Goal: Task Accomplishment & Management: Manage account settings

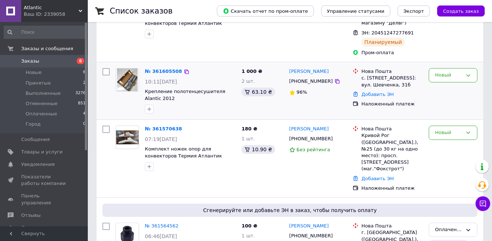
scroll to position [116, 0]
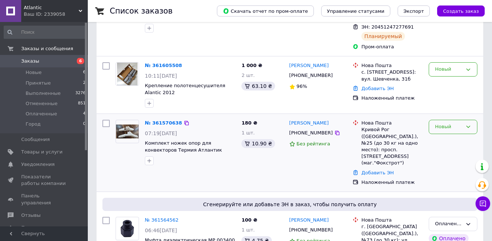
click at [444, 123] on div "Новый" at bounding box center [448, 127] width 27 height 8
click at [444, 136] on li "Принят" at bounding box center [453, 142] width 48 height 14
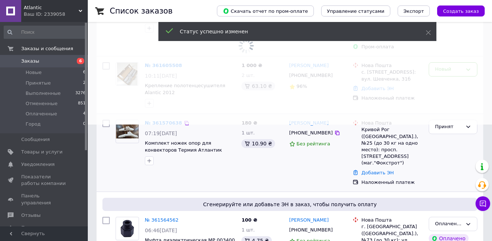
scroll to position [19, 0]
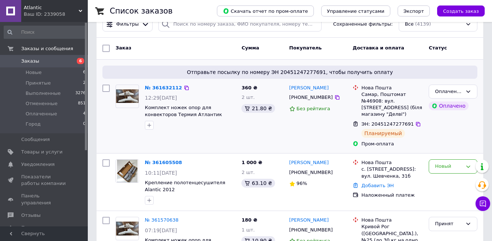
click at [442, 143] on div "Оплаченный Оплачено" at bounding box center [452, 116] width 54 height 69
click at [443, 162] on div "Новый" at bounding box center [448, 166] width 27 height 8
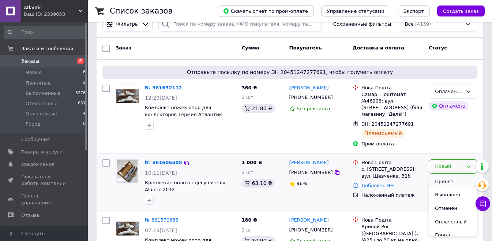
click at [438, 175] on li "Принят" at bounding box center [453, 182] width 48 height 14
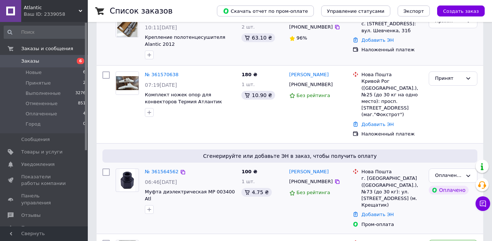
scroll to position [174, 0]
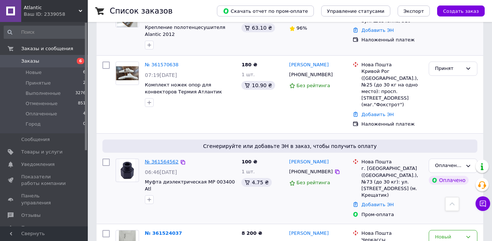
click at [160, 159] on link "№ 361564562" at bounding box center [162, 161] width 34 height 5
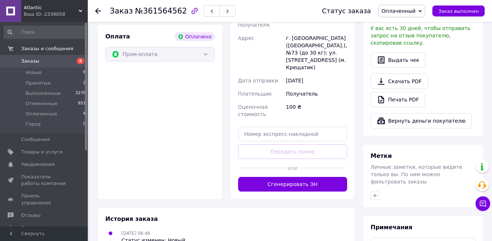
scroll to position [252, 0]
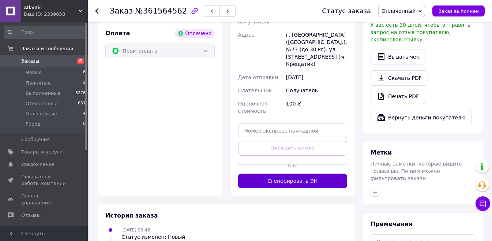
click at [258, 173] on button "Сгенерировать ЭН" at bounding box center [292, 180] width 109 height 15
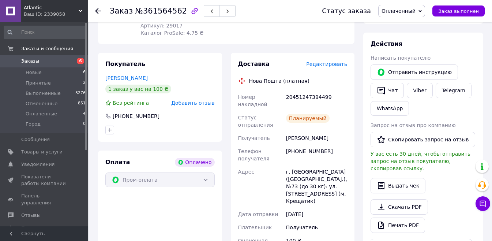
scroll to position [116, 0]
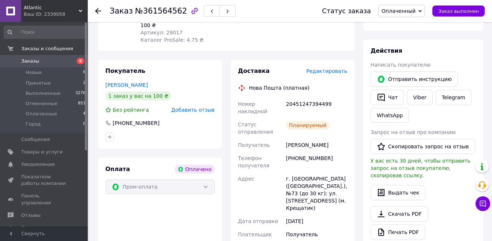
click at [95, 7] on div at bounding box center [102, 11] width 15 height 22
click at [35, 75] on span "Новые" at bounding box center [34, 72] width 16 height 7
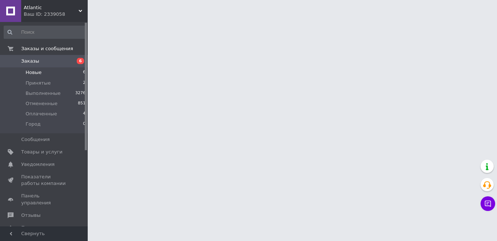
click at [35, 73] on span "Новые" at bounding box center [34, 72] width 16 height 7
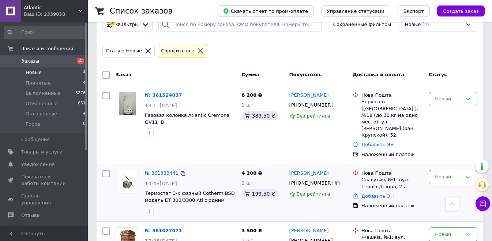
scroll to position [7, 0]
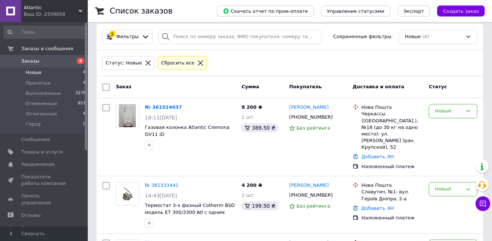
click at [33, 73] on span "Новые" at bounding box center [34, 72] width 16 height 7
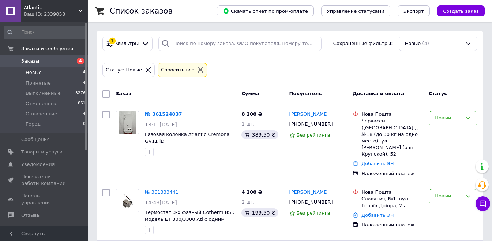
click at [35, 72] on span "Новые" at bounding box center [34, 72] width 16 height 7
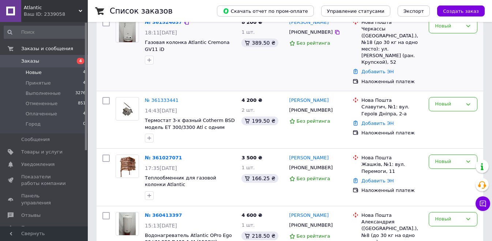
scroll to position [116, 0]
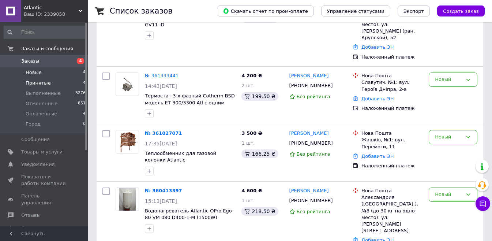
click at [39, 82] on span "Принятые" at bounding box center [38, 83] width 25 height 7
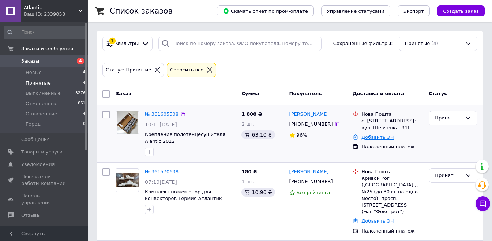
click at [378, 136] on link "Добавить ЭН" at bounding box center [377, 136] width 32 height 5
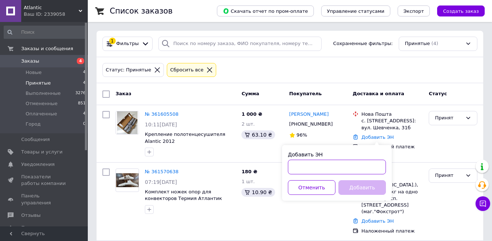
click at [311, 168] on input "Добавить ЭН" at bounding box center [337, 166] width 98 height 15
paste input "20451247245129"
type input "20451247245129"
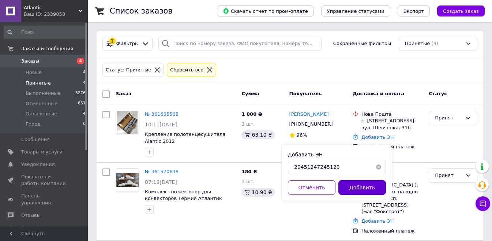
click at [360, 190] on button "Добавить" at bounding box center [362, 187] width 48 height 15
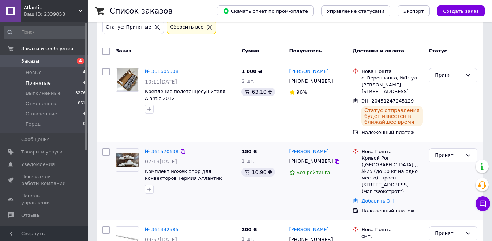
scroll to position [77, 0]
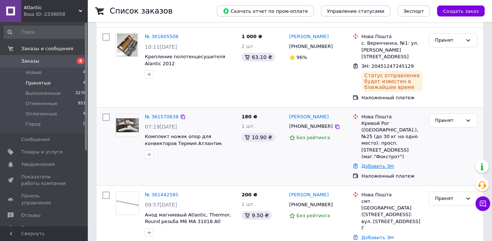
click at [383, 163] on link "Добавить ЭН" at bounding box center [377, 165] width 32 height 5
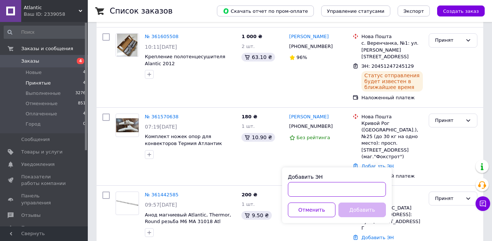
click at [365, 183] on input "Добавить ЭН" at bounding box center [337, 189] width 98 height 15
paste input "20451246871492"
type input "20451246871492"
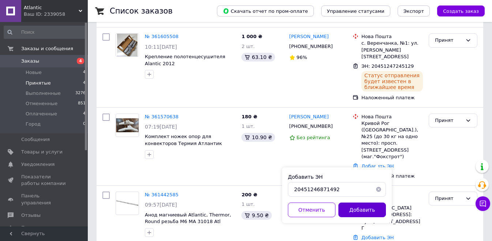
click at [354, 211] on button "Добавить" at bounding box center [362, 209] width 48 height 15
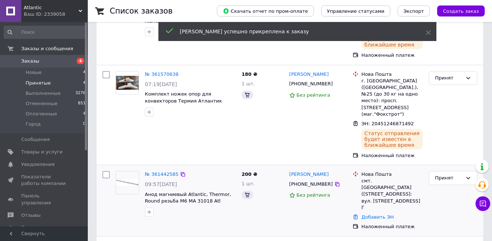
scroll to position [136, 0]
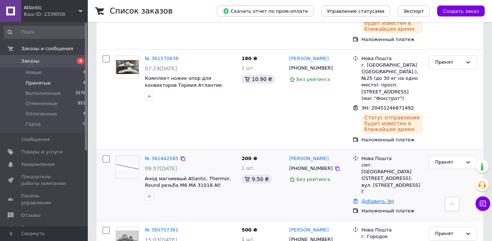
click at [381, 198] on link "Добавить ЭН" at bounding box center [377, 200] width 32 height 5
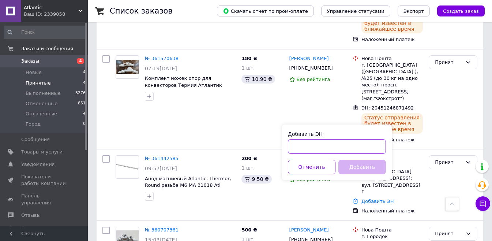
click at [312, 144] on input "Добавить ЭН" at bounding box center [337, 146] width 98 height 15
paste input "20451246523335"
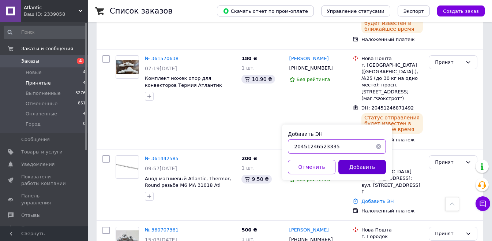
type input "20451246523335"
click at [365, 168] on button "Добавить" at bounding box center [362, 166] width 48 height 15
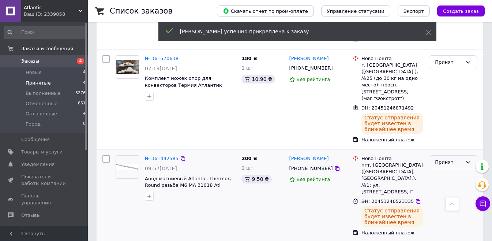
click at [443, 158] on div "Принят" at bounding box center [448, 162] width 27 height 8
click at [440, 170] on li "Выполнен" at bounding box center [453, 177] width 48 height 14
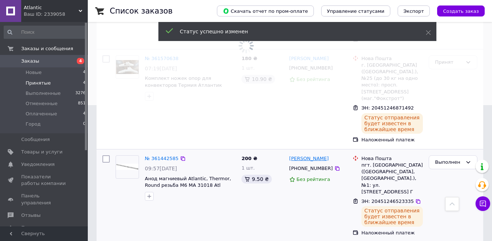
click at [302, 155] on link "Володимир Пушкарь" at bounding box center [308, 158] width 39 height 7
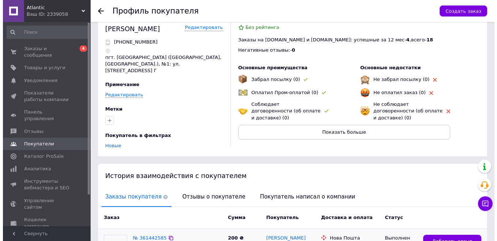
scroll to position [134, 0]
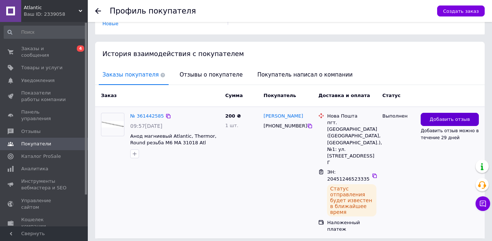
click at [455, 116] on span "Добавить отзыв" at bounding box center [449, 119] width 40 height 7
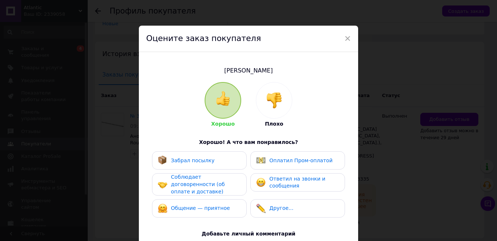
click at [185, 162] on span "Забрал посылку" at bounding box center [192, 160] width 43 height 6
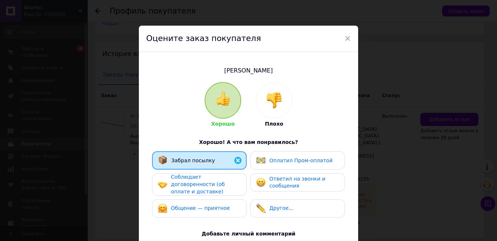
drag, startPoint x: 189, startPoint y: 179, endPoint x: 246, endPoint y: 177, distance: 56.3
click at [191, 179] on span "Соблюдает договоренности (об оплате и доставке)" at bounding box center [198, 184] width 54 height 20
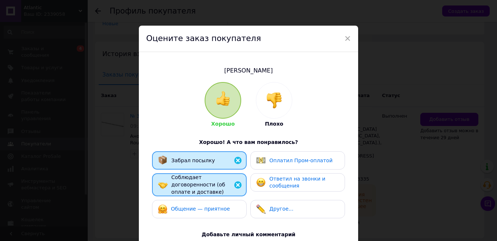
click at [277, 179] on span "Ответил на звонки и сообщения" at bounding box center [297, 181] width 56 height 13
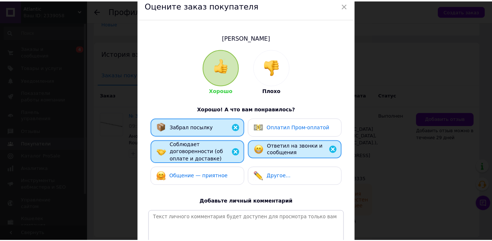
scroll to position [116, 0]
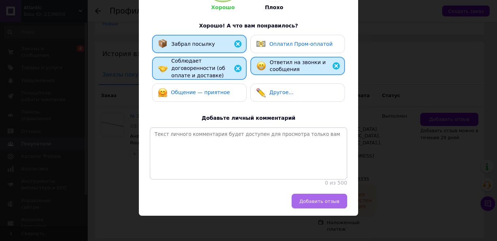
click at [316, 204] on span "Добавить отзыв" at bounding box center [319, 200] width 40 height 5
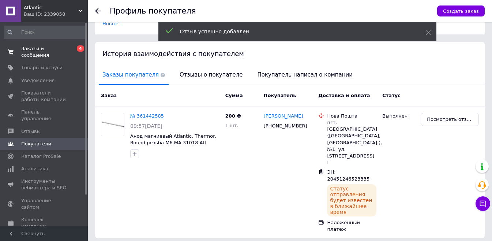
click at [31, 53] on span "Заказы и сообщения" at bounding box center [44, 51] width 46 height 13
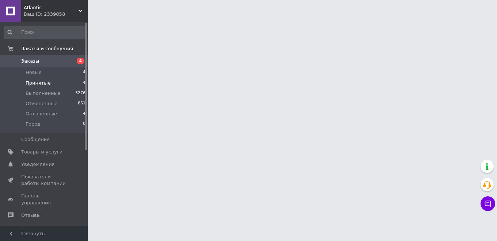
click at [39, 82] on span "Принятые" at bounding box center [38, 83] width 25 height 7
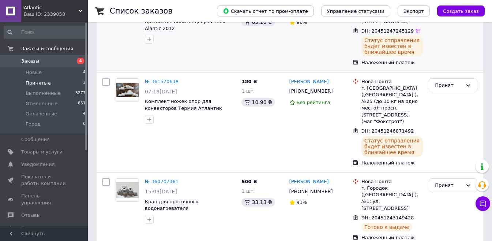
scroll to position [114, 0]
